Goal: Task Accomplishment & Management: Manage account settings

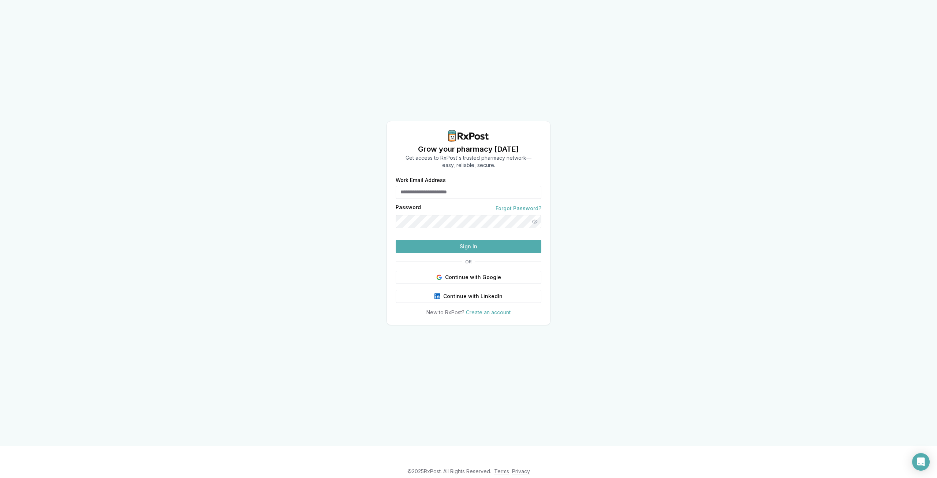
click at [472, 186] on input "Work Email Address" at bounding box center [469, 192] width 146 height 13
click at [446, 186] on input "Work Email Address" at bounding box center [469, 192] width 146 height 13
type input "**********"
click at [396, 240] on button "Sign In" at bounding box center [469, 246] width 146 height 13
click at [471, 253] on button "Sign In" at bounding box center [469, 246] width 146 height 13
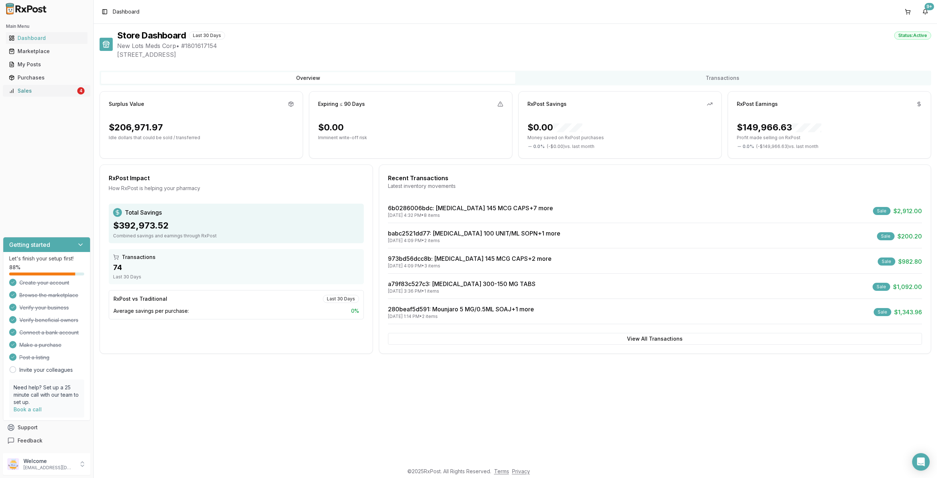
click at [74, 86] on link "Sales 4" at bounding box center [47, 90] width 82 height 13
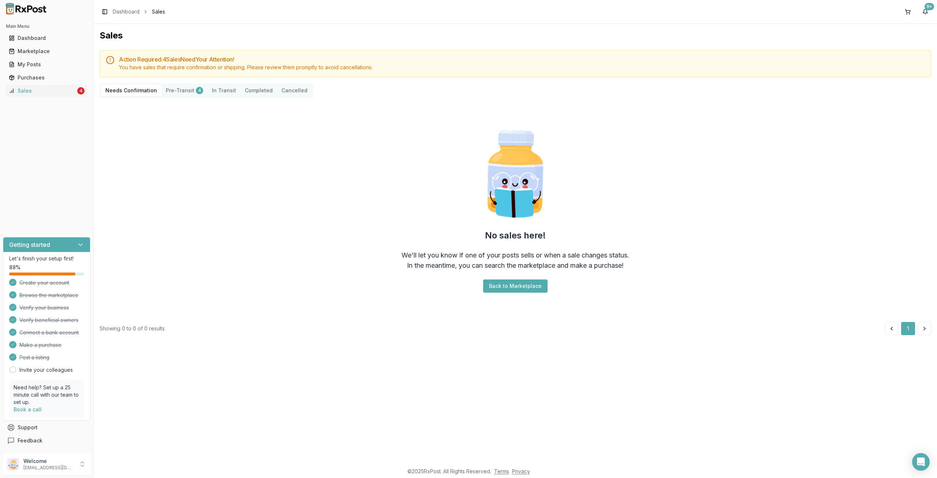
click at [179, 86] on button "Pre-Transit 4" at bounding box center [184, 91] width 46 height 12
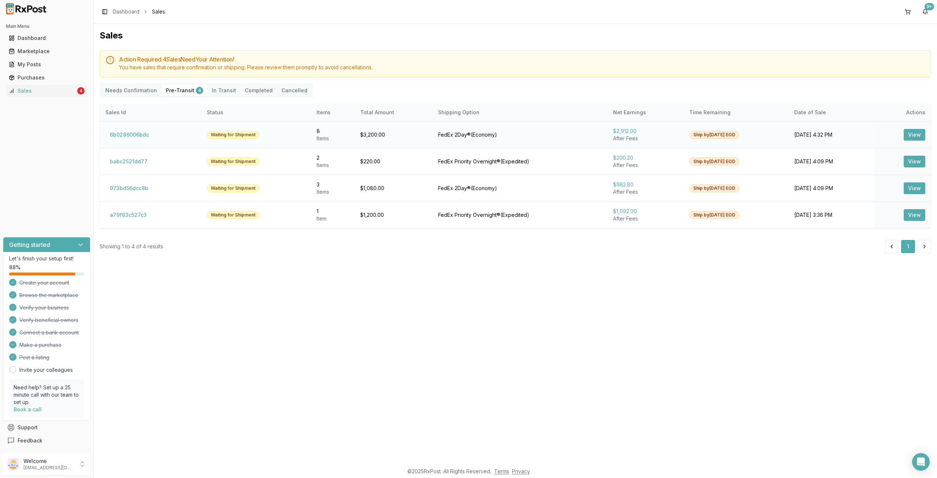
click at [916, 137] on button "View" at bounding box center [915, 135] width 22 height 12
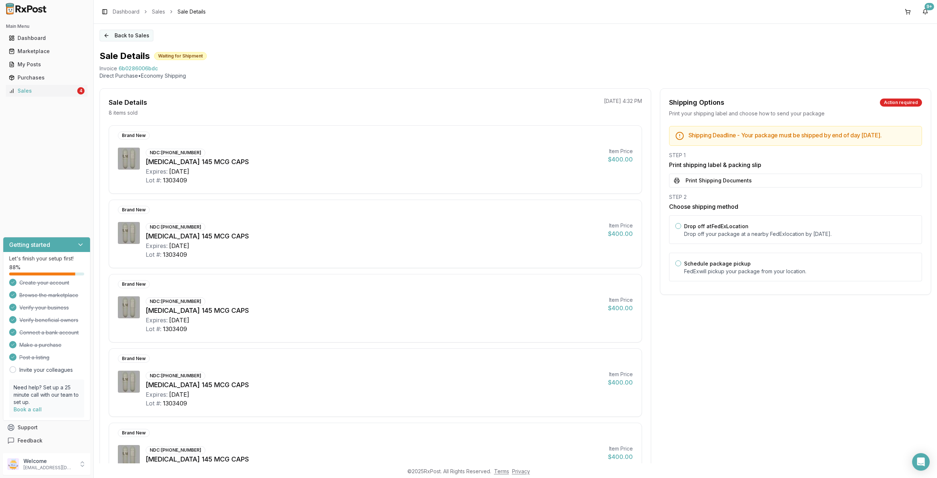
click at [111, 34] on button "Back to Sales" at bounding box center [127, 36] width 54 height 12
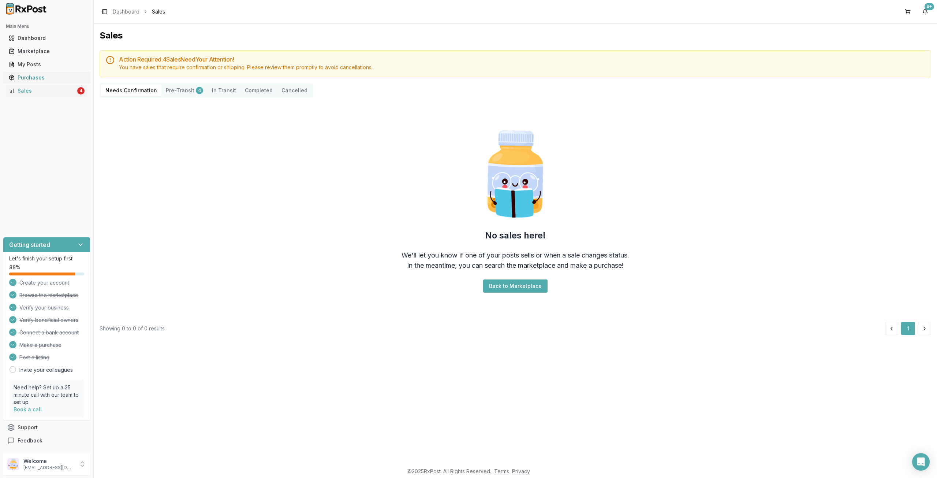
click at [56, 74] on div "Purchases" at bounding box center [47, 77] width 76 height 7
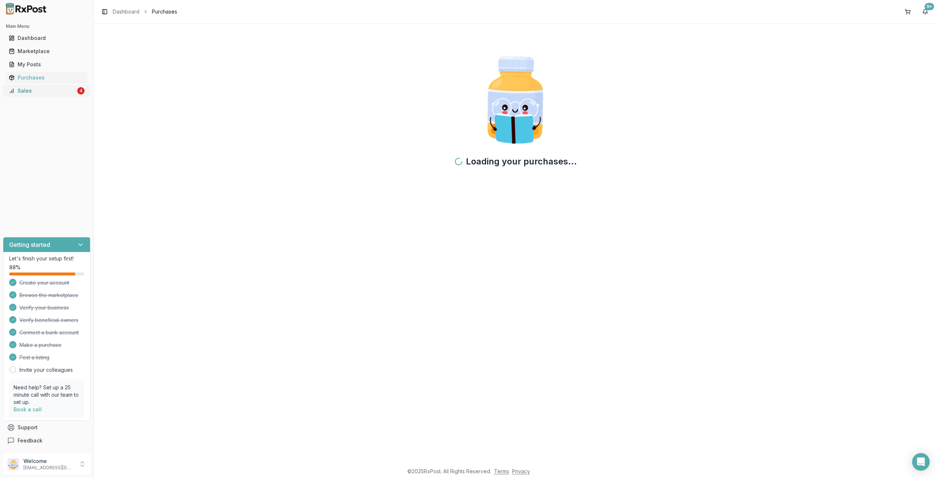
click at [45, 90] on div "Sales" at bounding box center [42, 90] width 67 height 7
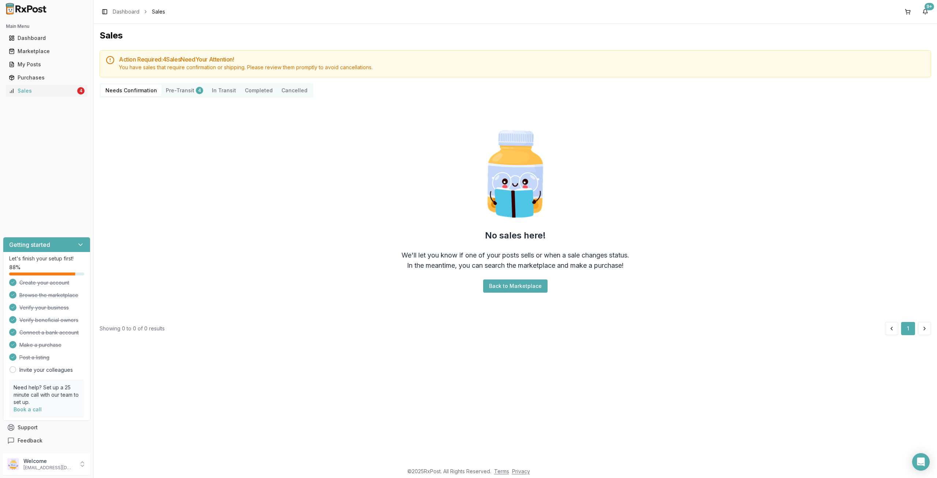
click at [292, 92] on button "Cancelled" at bounding box center [294, 91] width 35 height 12
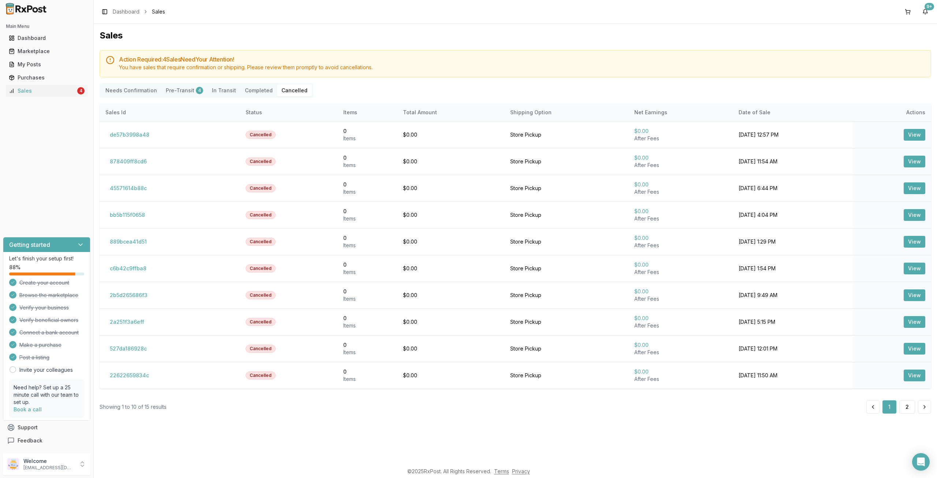
click at [256, 93] on button "Completed" at bounding box center [259, 91] width 37 height 12
click at [256, 91] on button "Completed" at bounding box center [259, 91] width 37 height 12
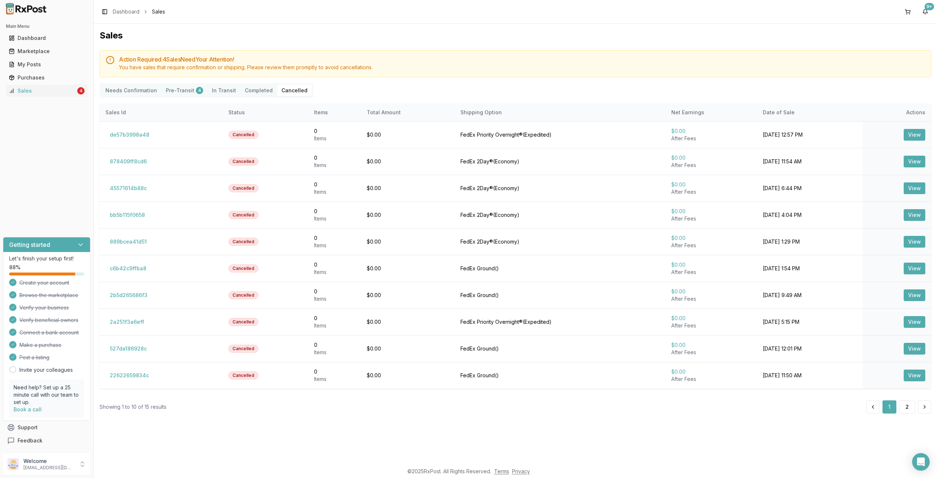
click at [256, 92] on button "Completed" at bounding box center [259, 91] width 37 height 12
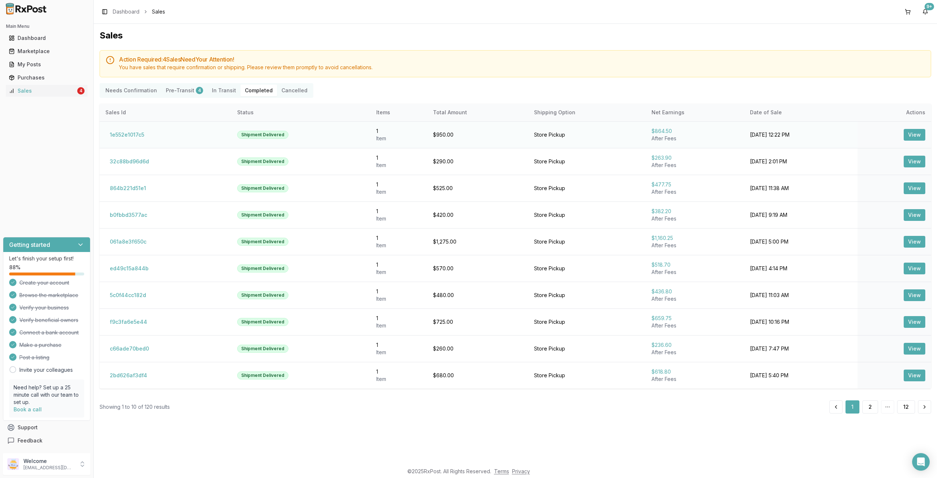
click at [921, 137] on button "View" at bounding box center [915, 135] width 22 height 12
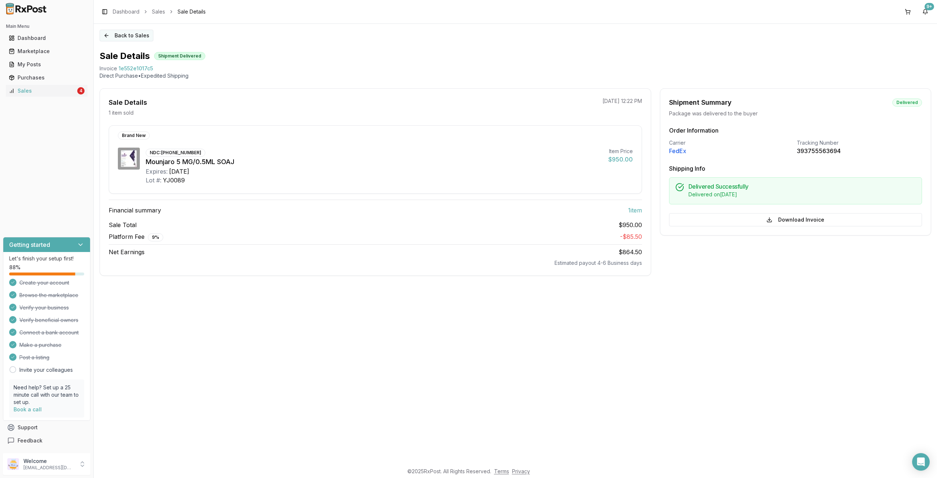
click at [112, 35] on button "Back to Sales" at bounding box center [127, 36] width 54 height 12
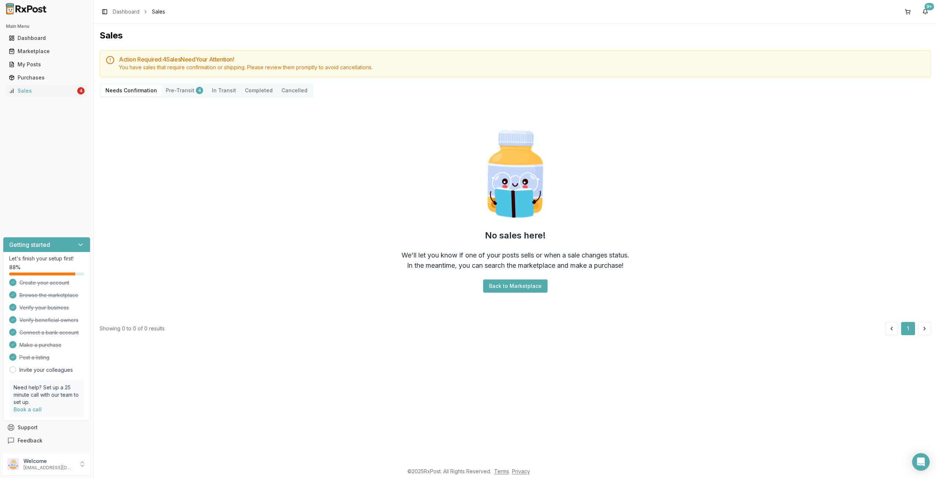
click at [247, 92] on button "Completed" at bounding box center [259, 91] width 37 height 12
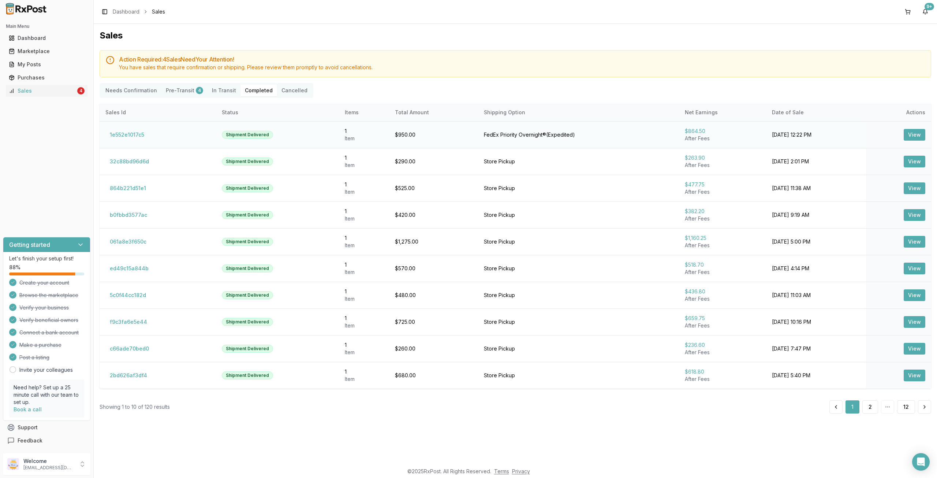
click at [911, 135] on button "View" at bounding box center [915, 135] width 22 height 12
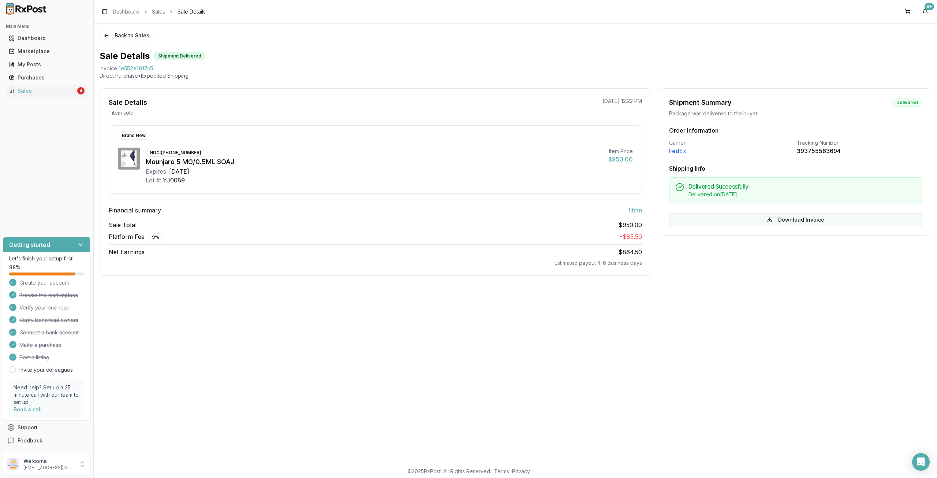
click at [784, 217] on button "Download Invoice" at bounding box center [795, 219] width 253 height 13
click at [107, 35] on button "Back to Sales" at bounding box center [127, 36] width 54 height 12
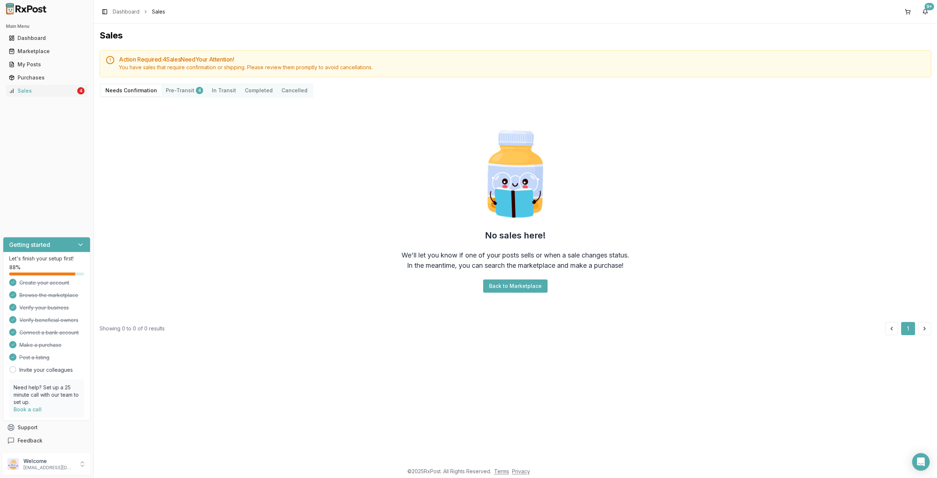
click at [260, 95] on button "Completed" at bounding box center [259, 91] width 37 height 12
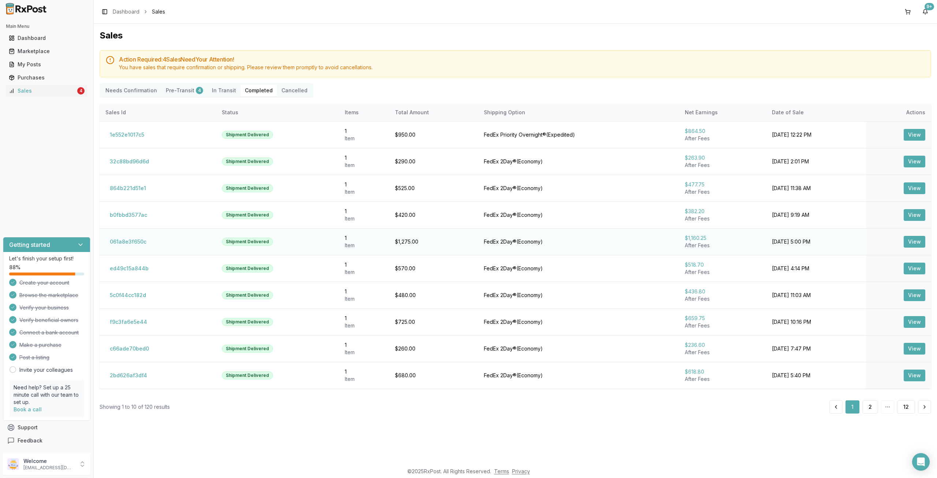
click at [914, 241] on button "View" at bounding box center [915, 242] width 22 height 12
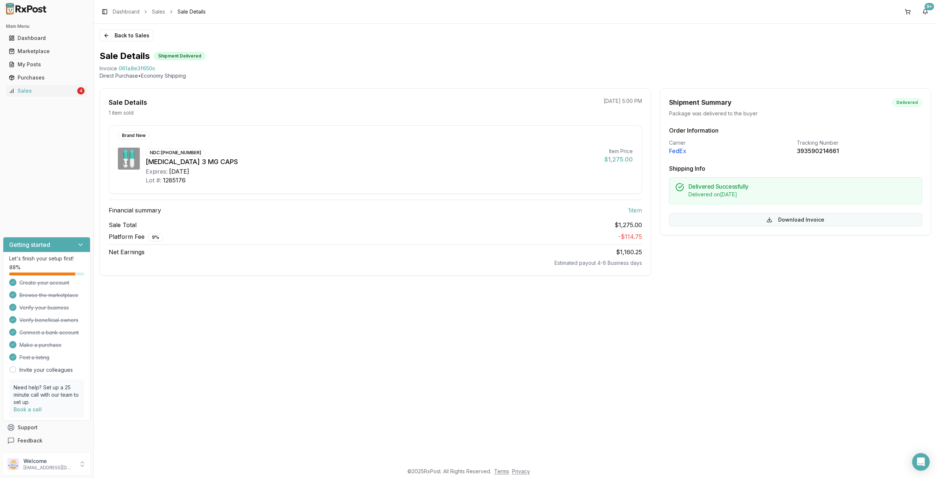
click at [771, 218] on button "Download Invoice" at bounding box center [795, 219] width 253 height 13
click at [105, 33] on button "Back to Sales" at bounding box center [127, 36] width 54 height 12
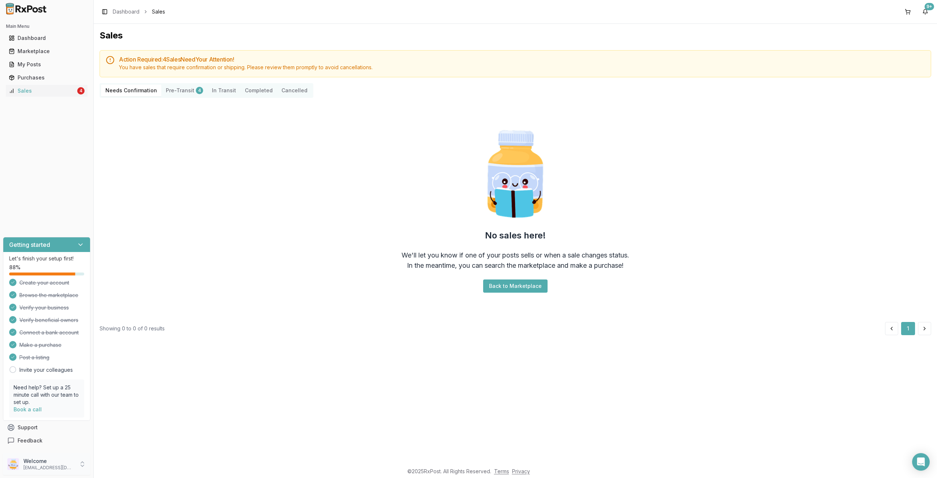
click at [47, 462] on p "Welcome" at bounding box center [48, 460] width 51 height 7
click at [118, 463] on span "Sign Out" at bounding box center [133, 465] width 70 height 7
